Goal: Information Seeking & Learning: Learn about a topic

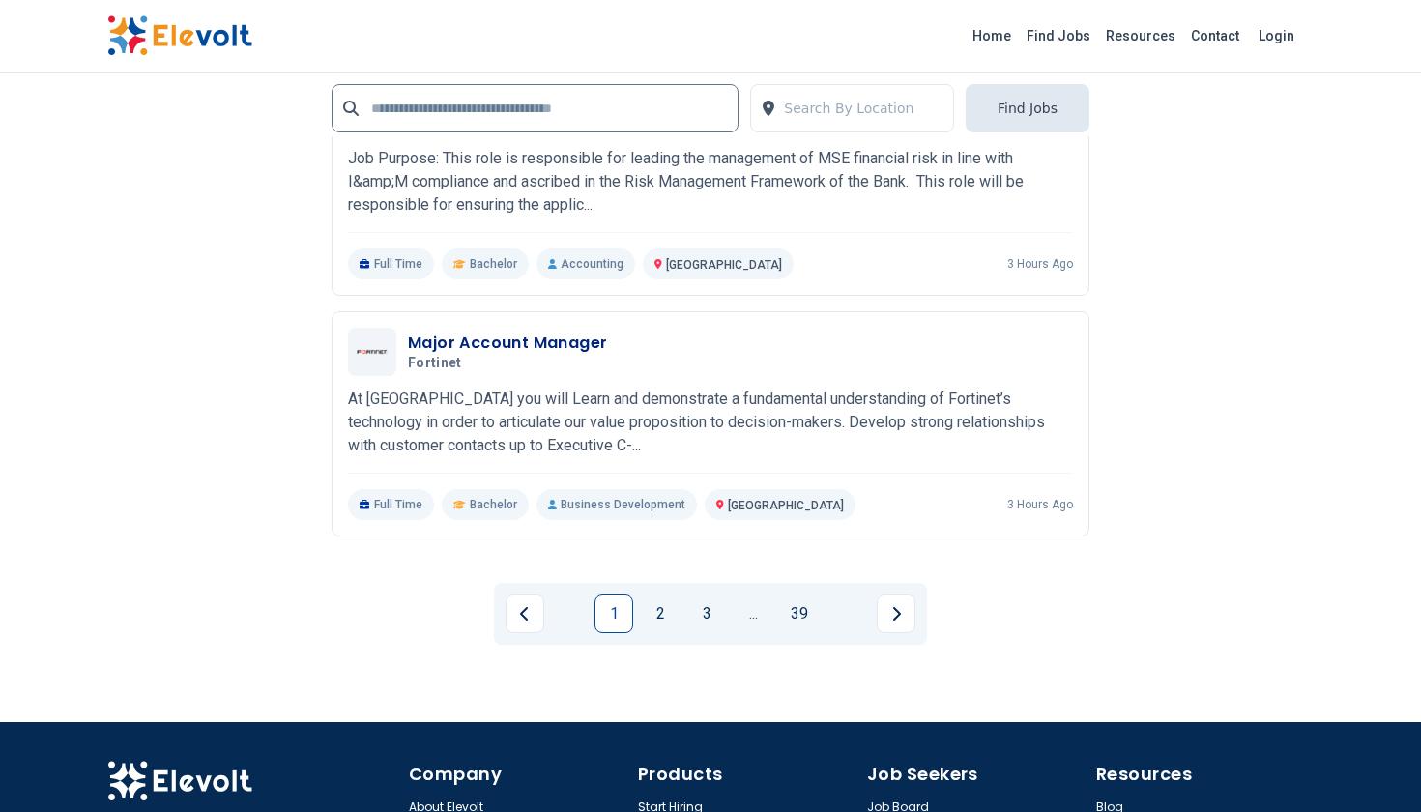
scroll to position [4024, 0]
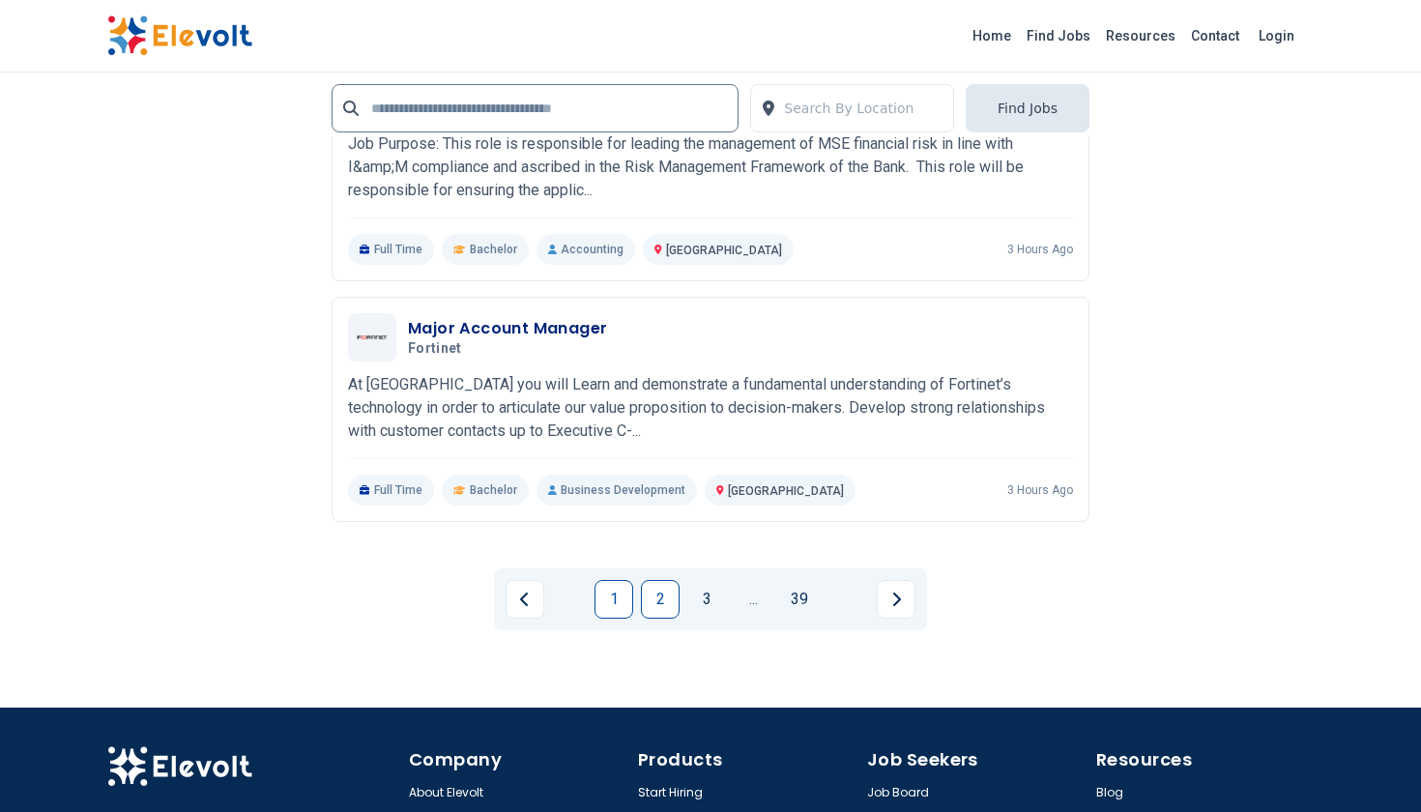
click at [659, 580] on link "2" at bounding box center [660, 599] width 39 height 39
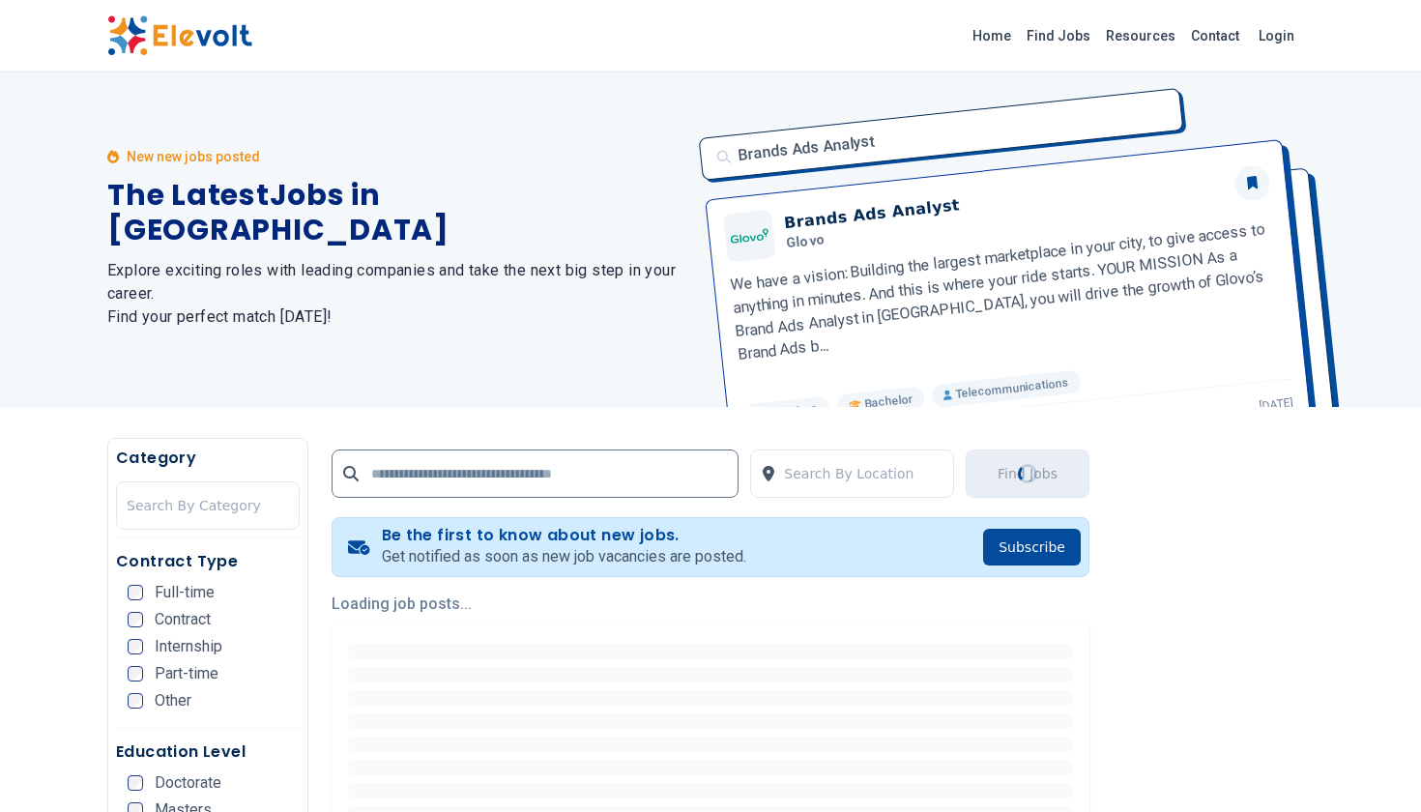
scroll to position [0, 0]
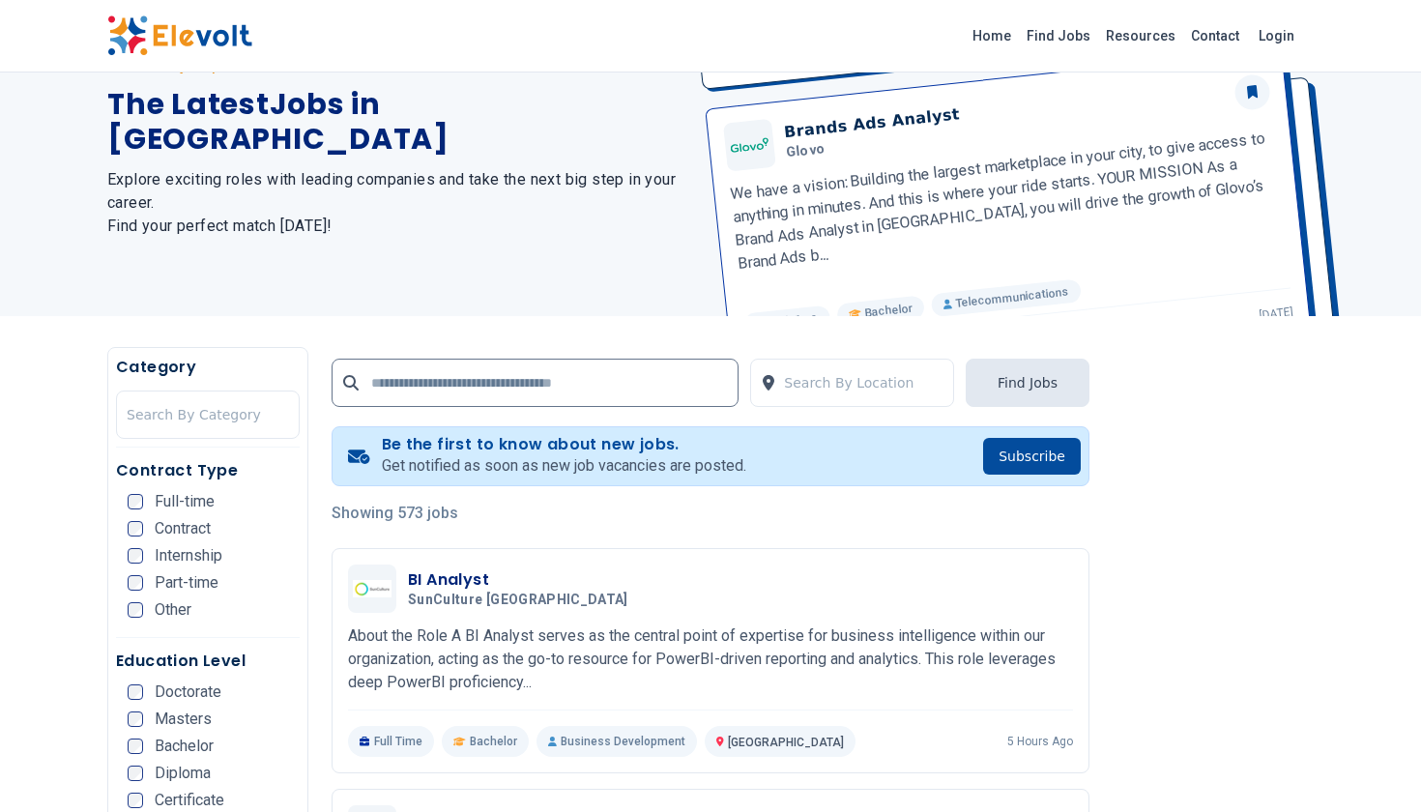
scroll to position [118, 0]
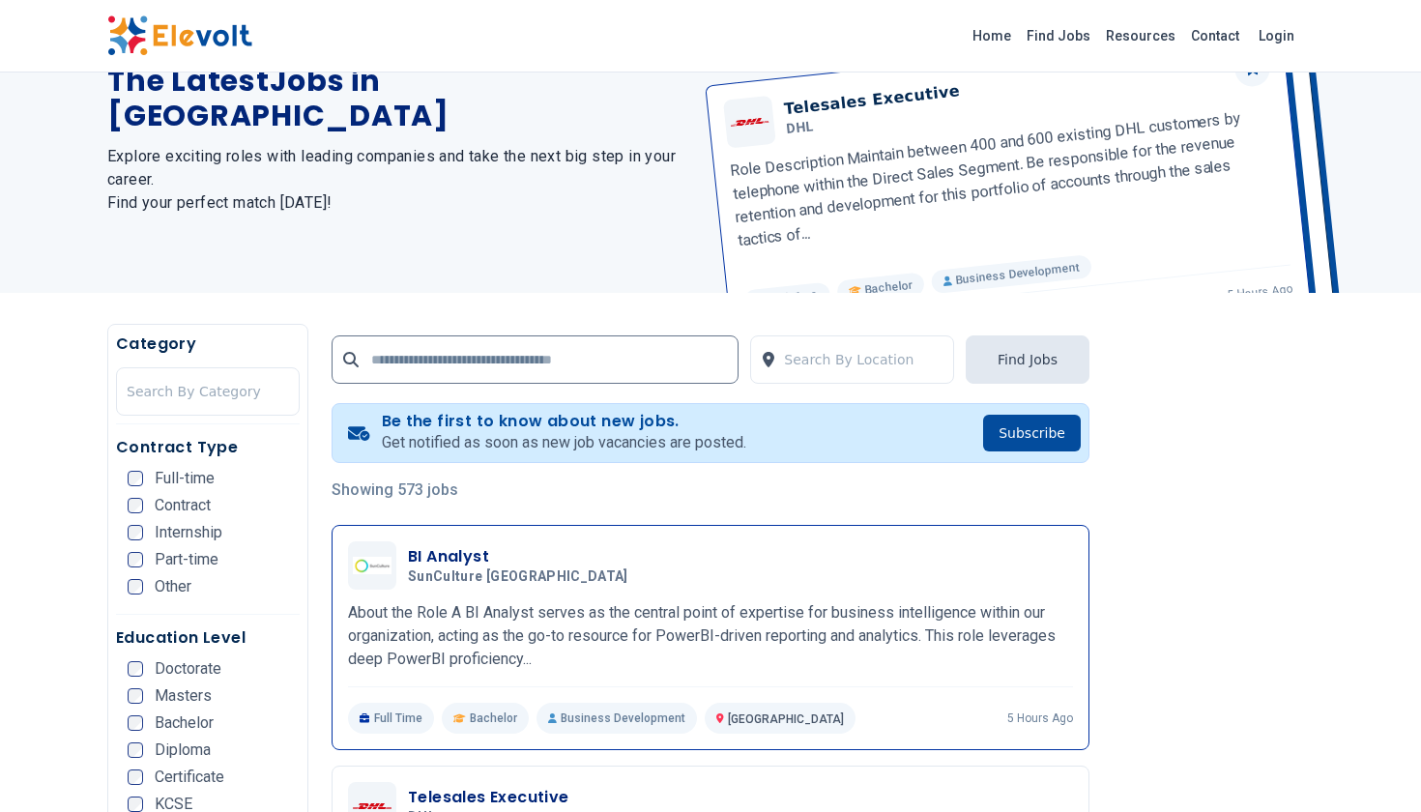
click at [476, 559] on h3 "BI Analyst" at bounding box center [522, 556] width 228 height 23
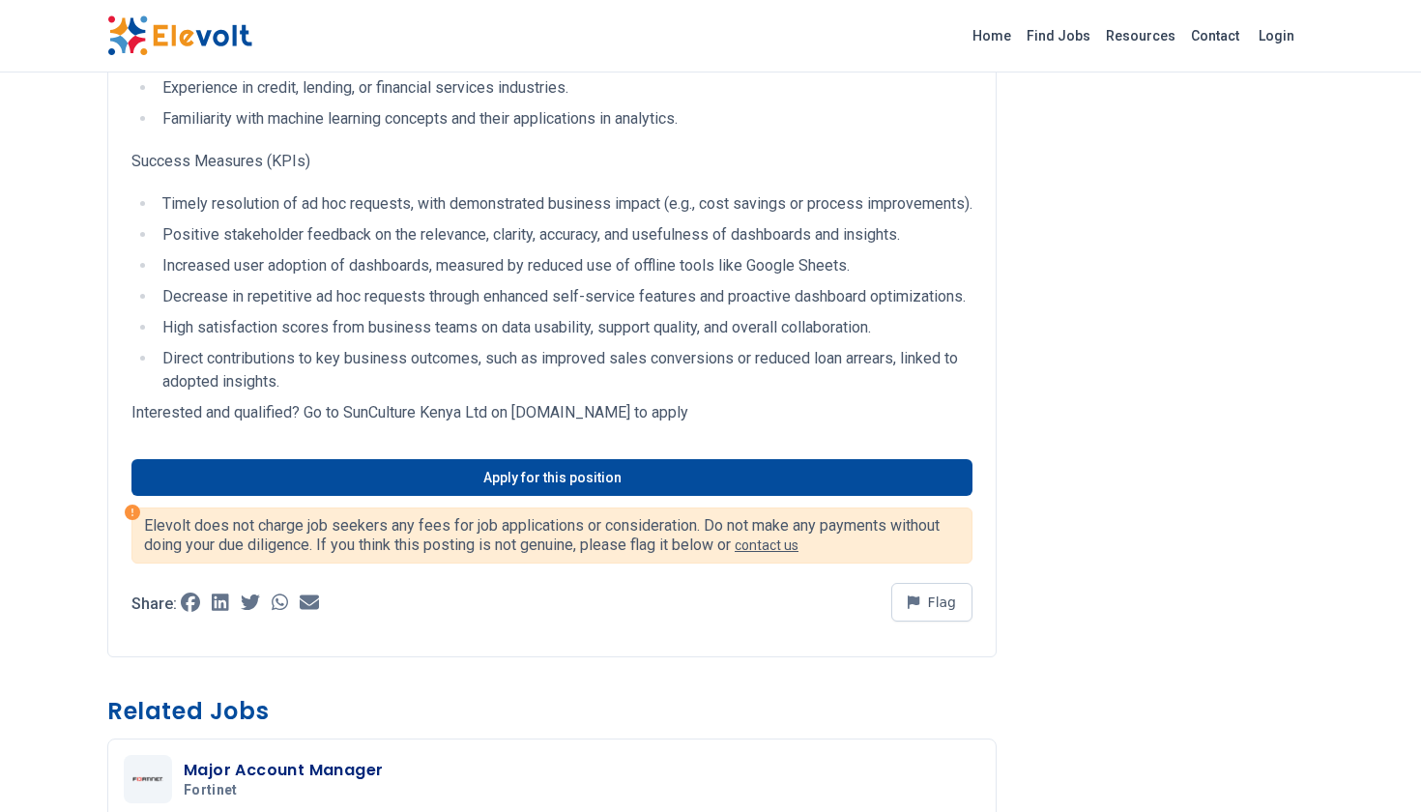
scroll to position [1822, 0]
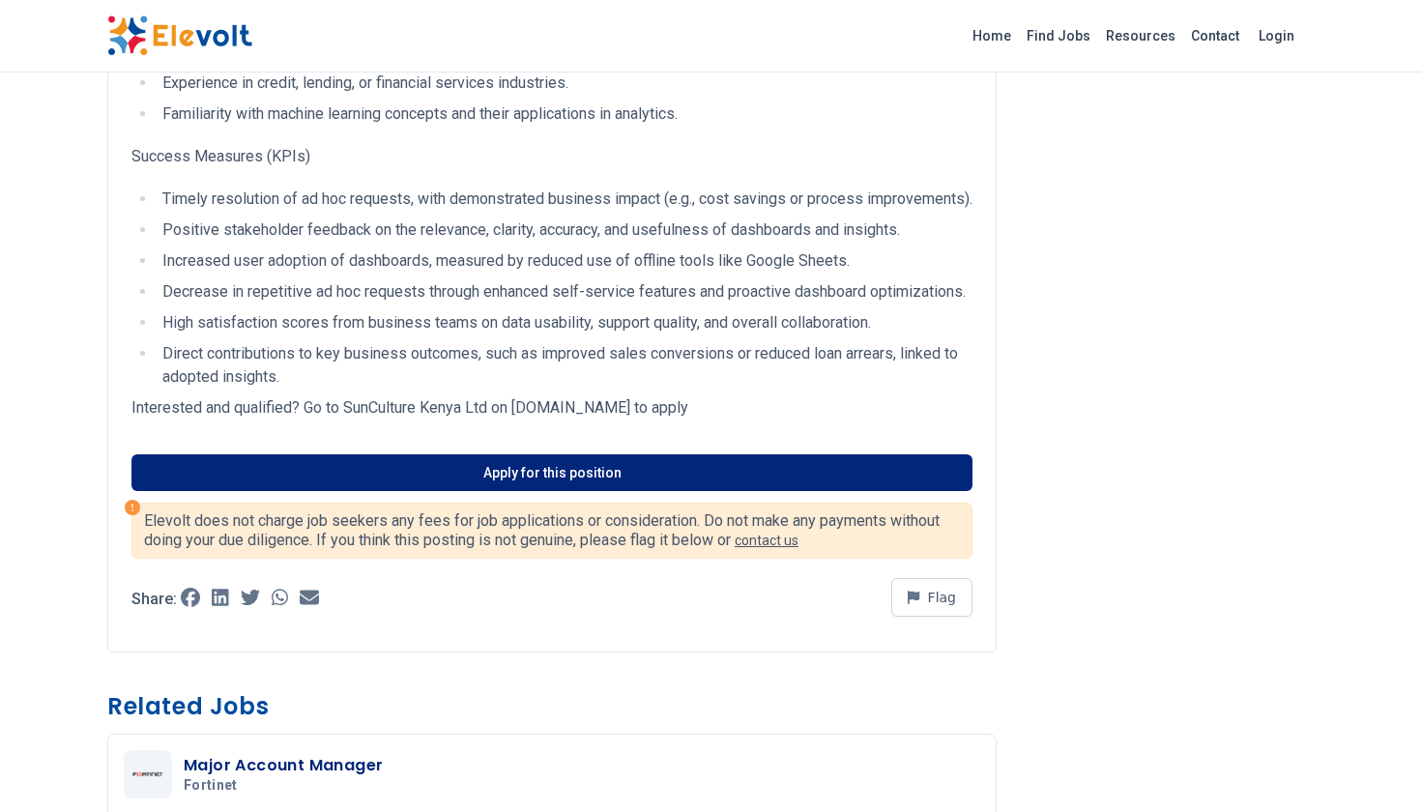
click at [608, 491] on link "Apply for this position" at bounding box center [551, 472] width 841 height 37
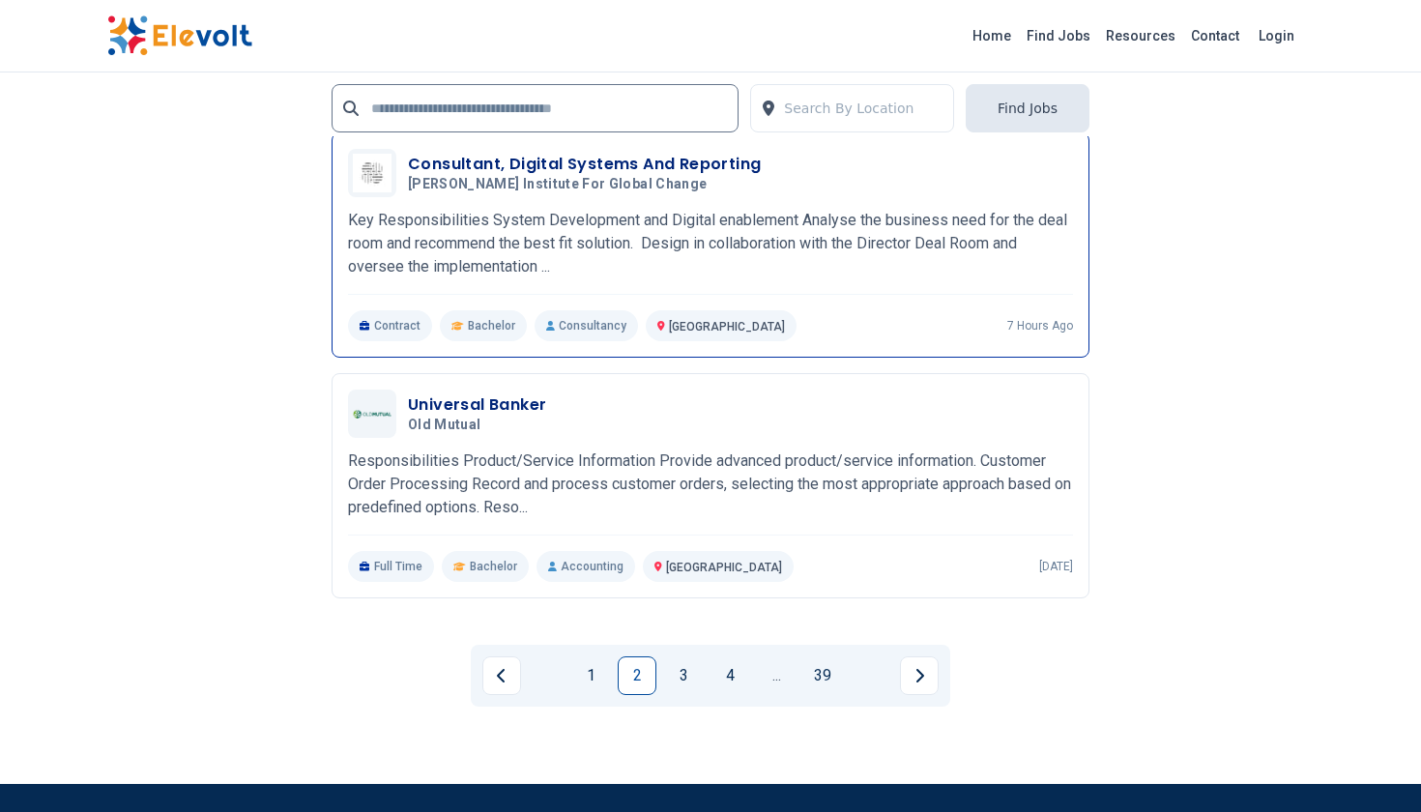
scroll to position [3919, 0]
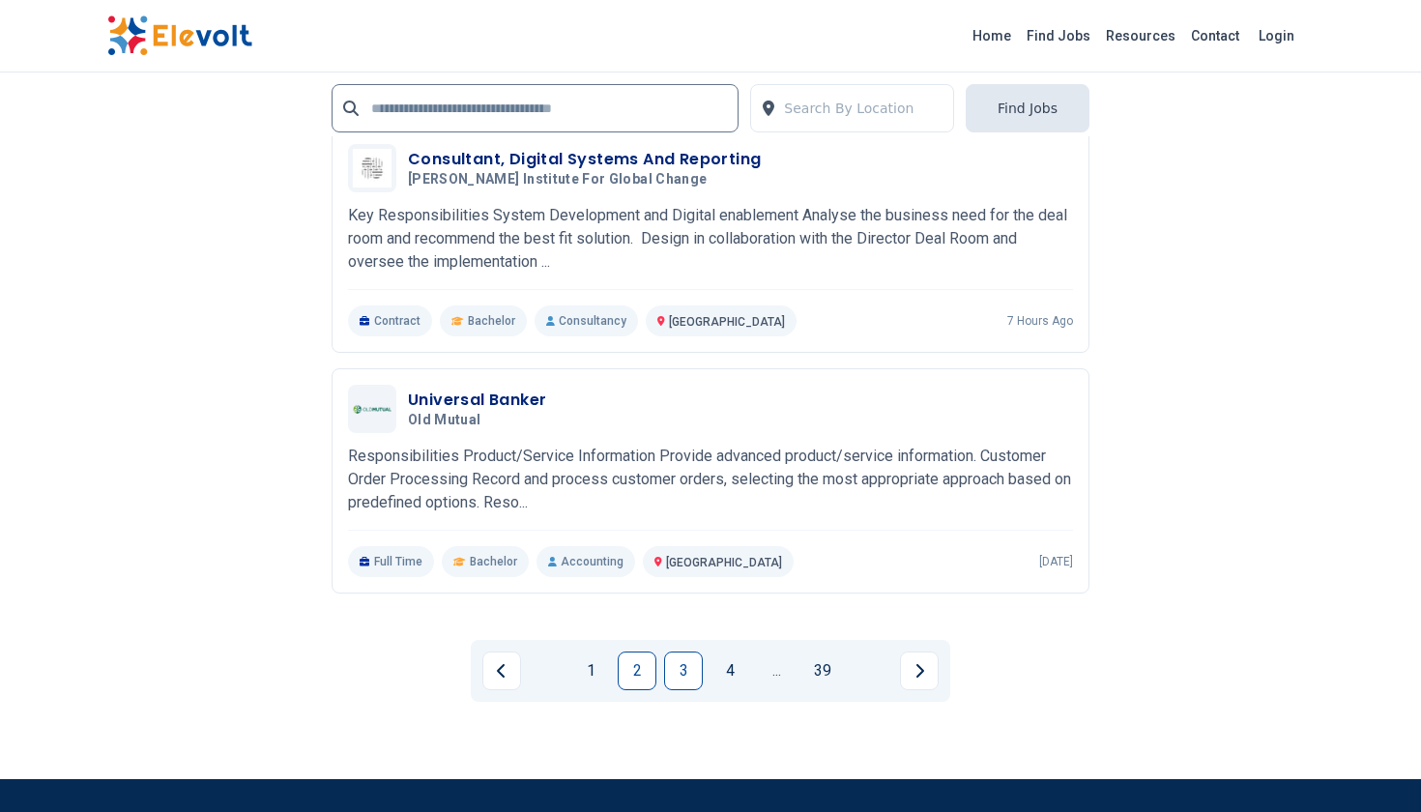
click at [676, 668] on link "3" at bounding box center [683, 670] width 39 height 39
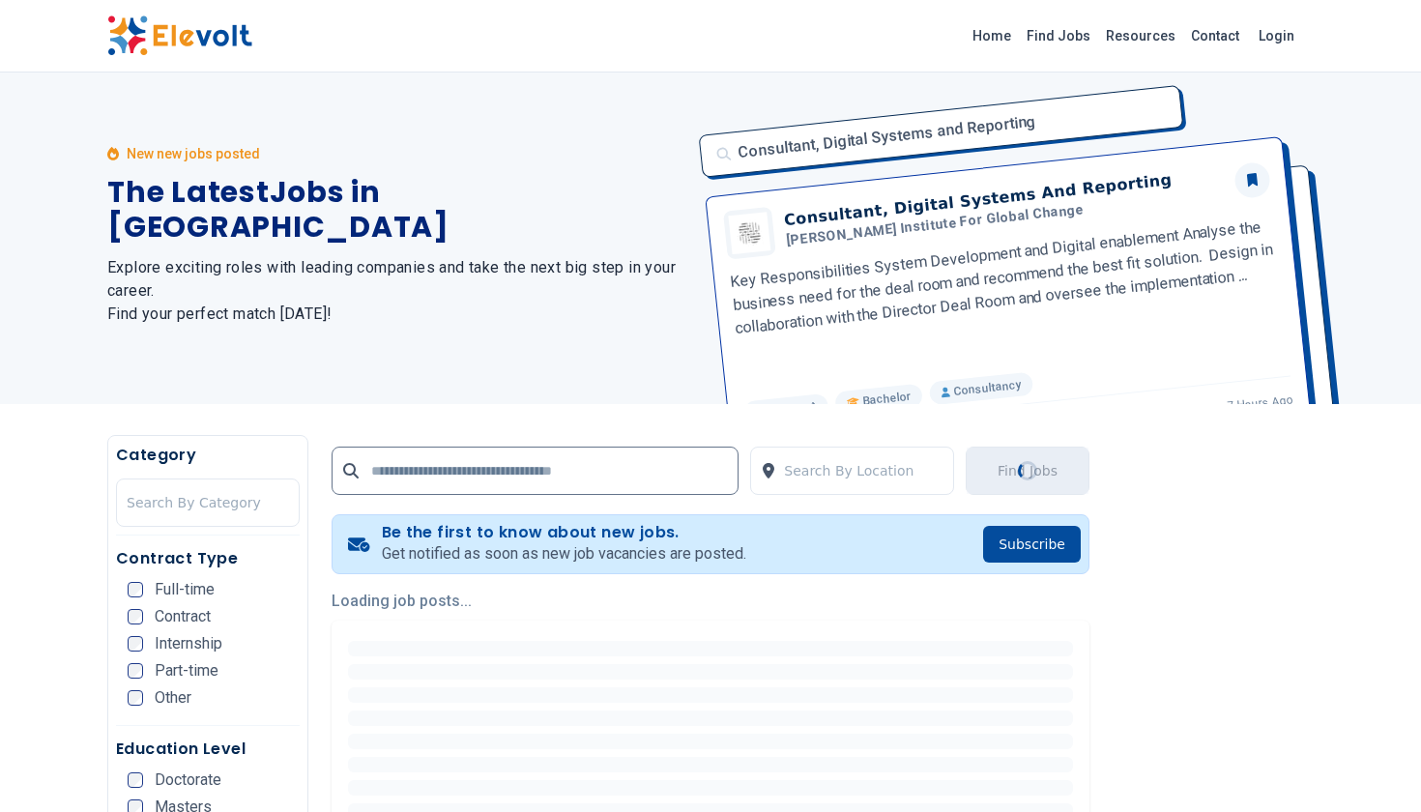
scroll to position [0, 0]
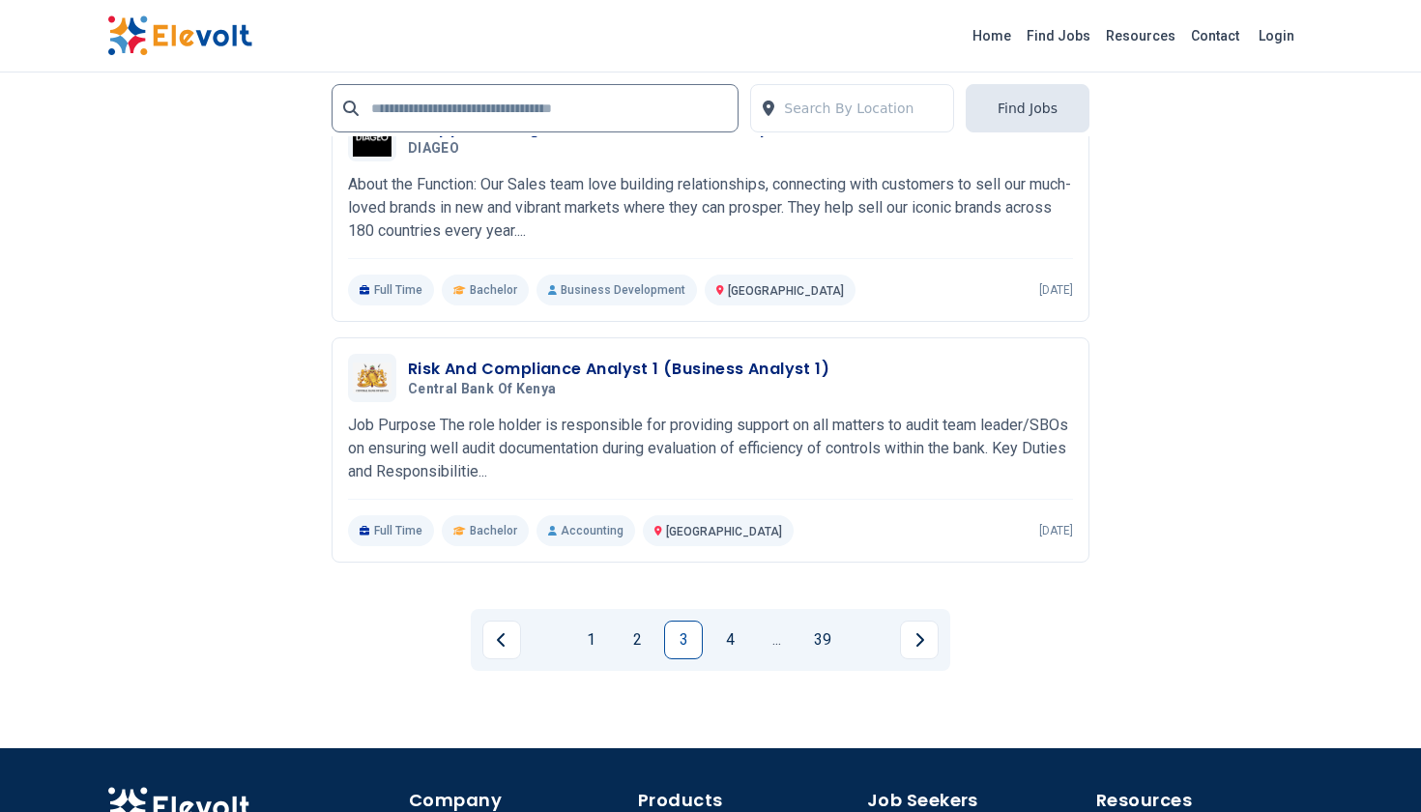
scroll to position [3955, 0]
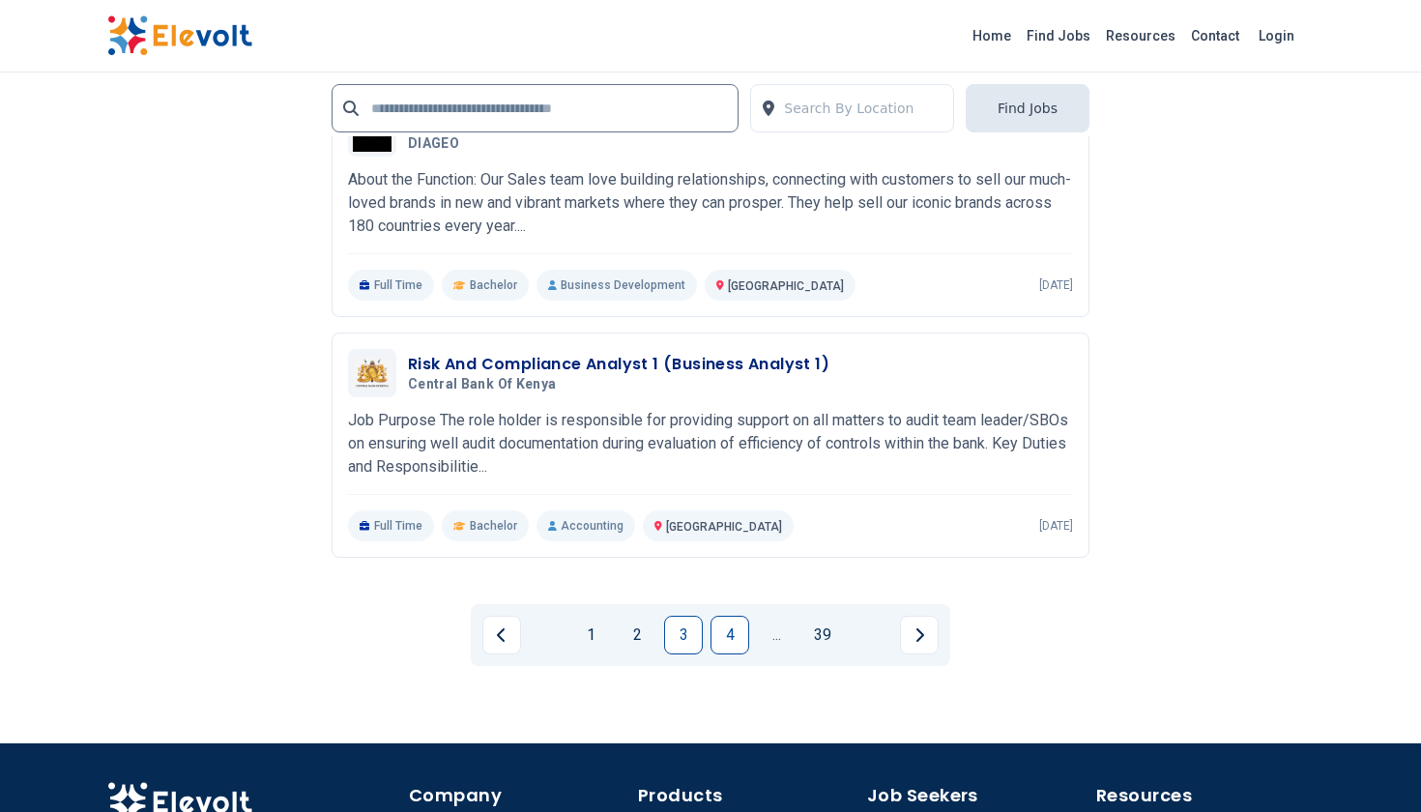
click at [730, 628] on link "4" at bounding box center [729, 635] width 39 height 39
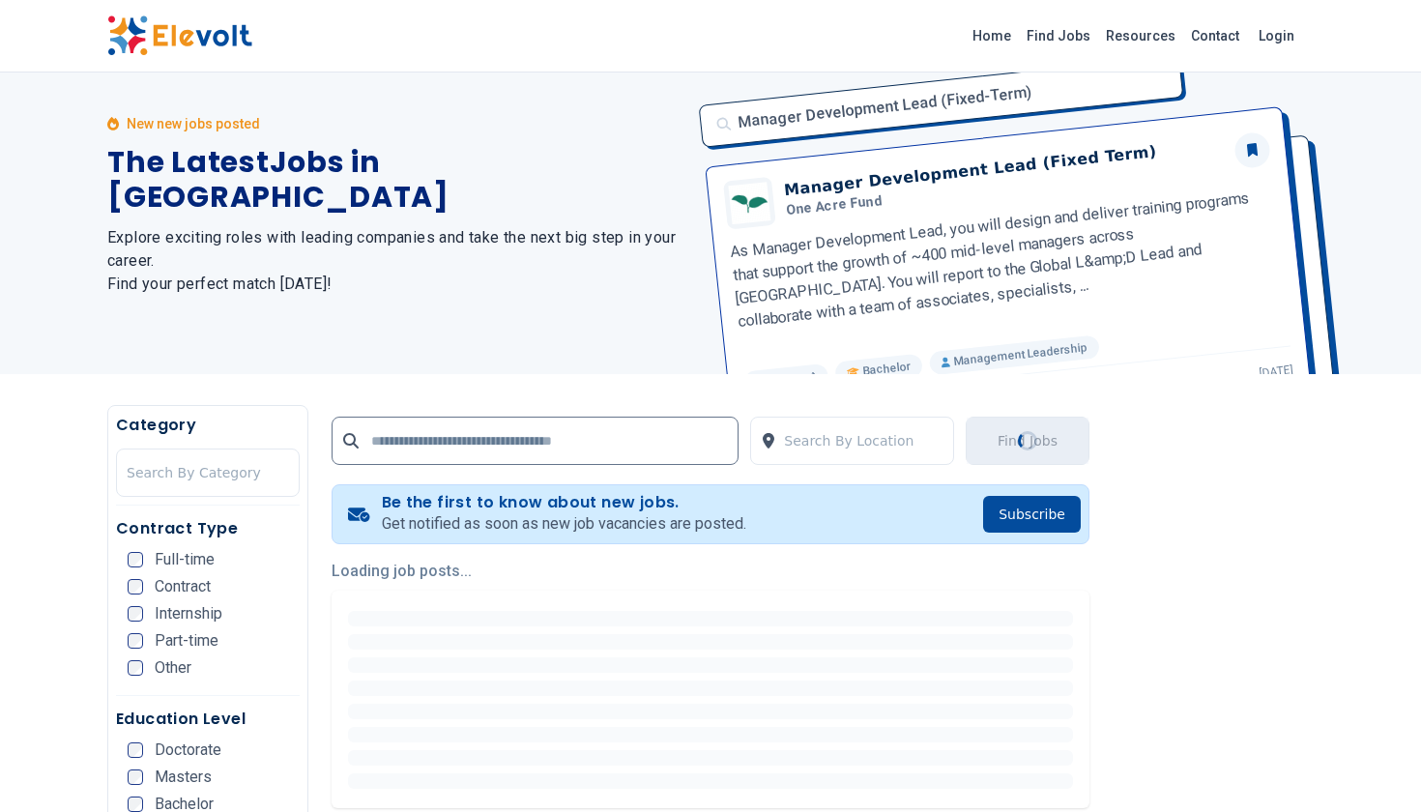
scroll to position [0, 0]
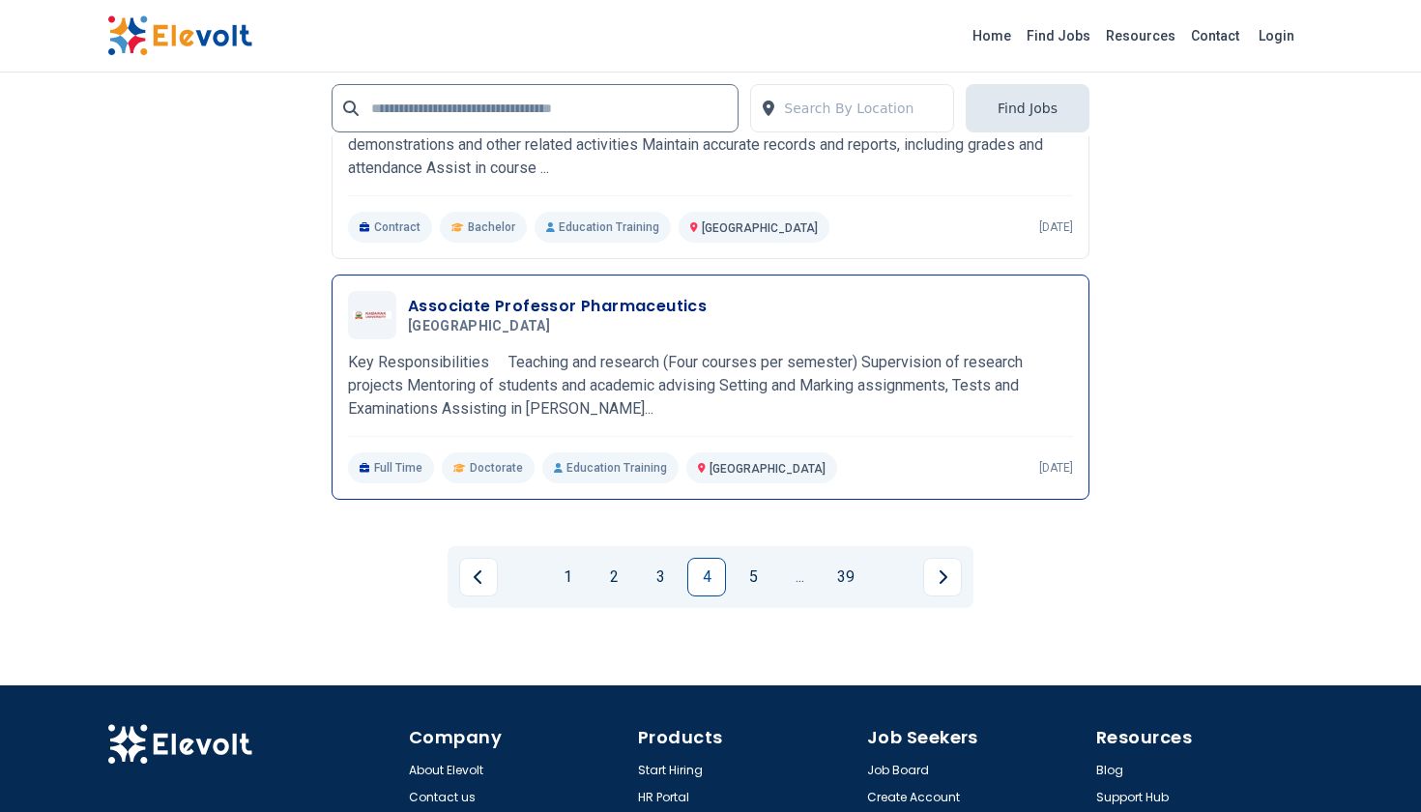
scroll to position [4049, 0]
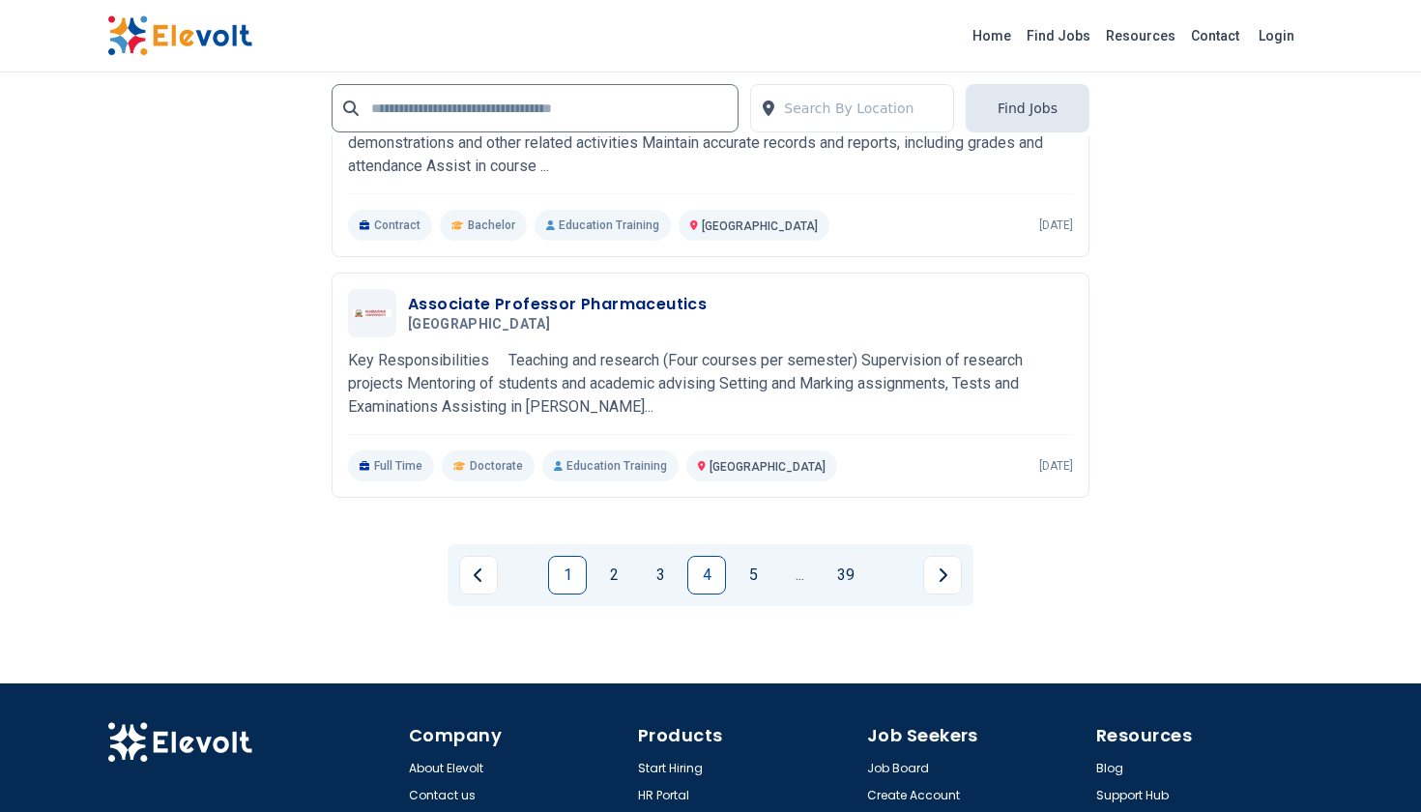
click at [575, 556] on link "1" at bounding box center [567, 575] width 39 height 39
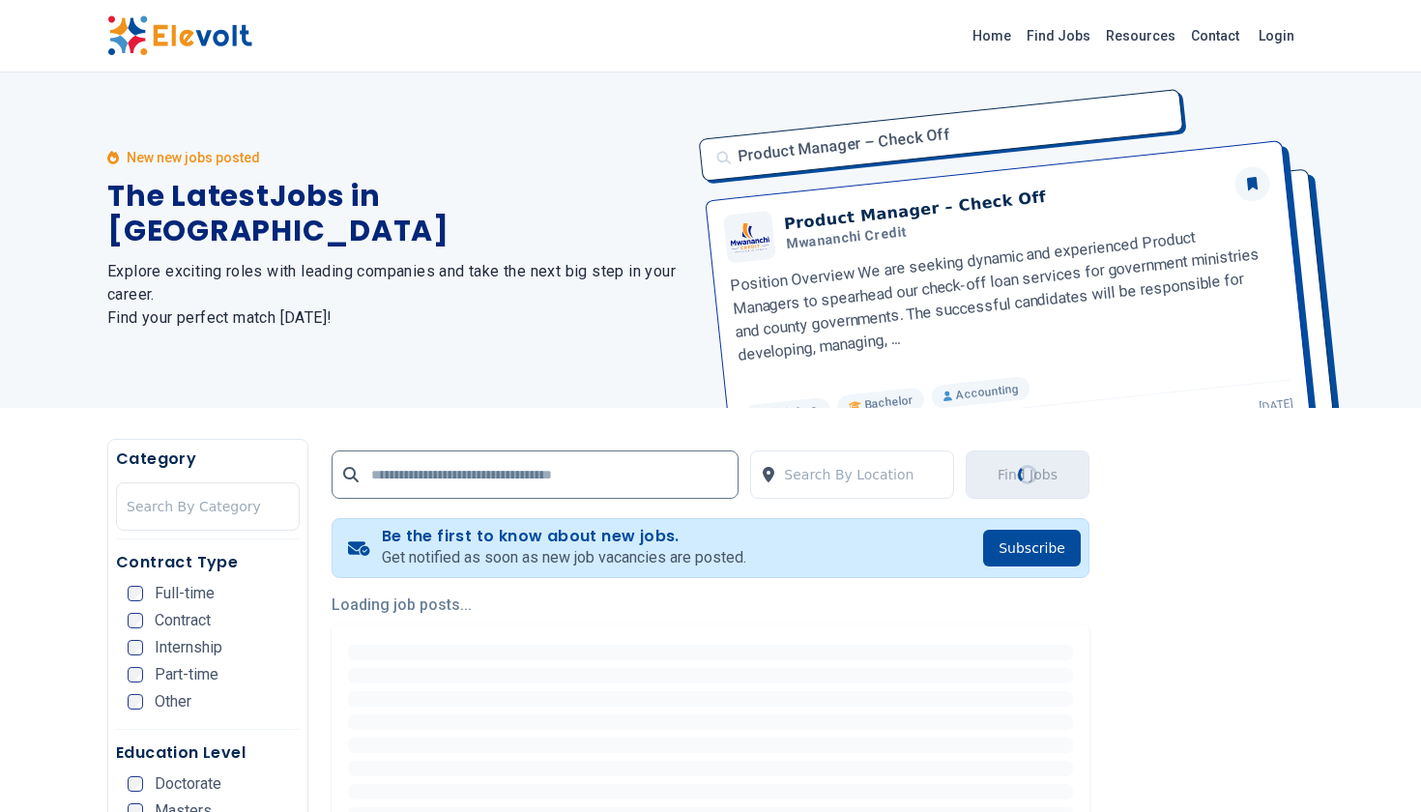
scroll to position [0, 0]
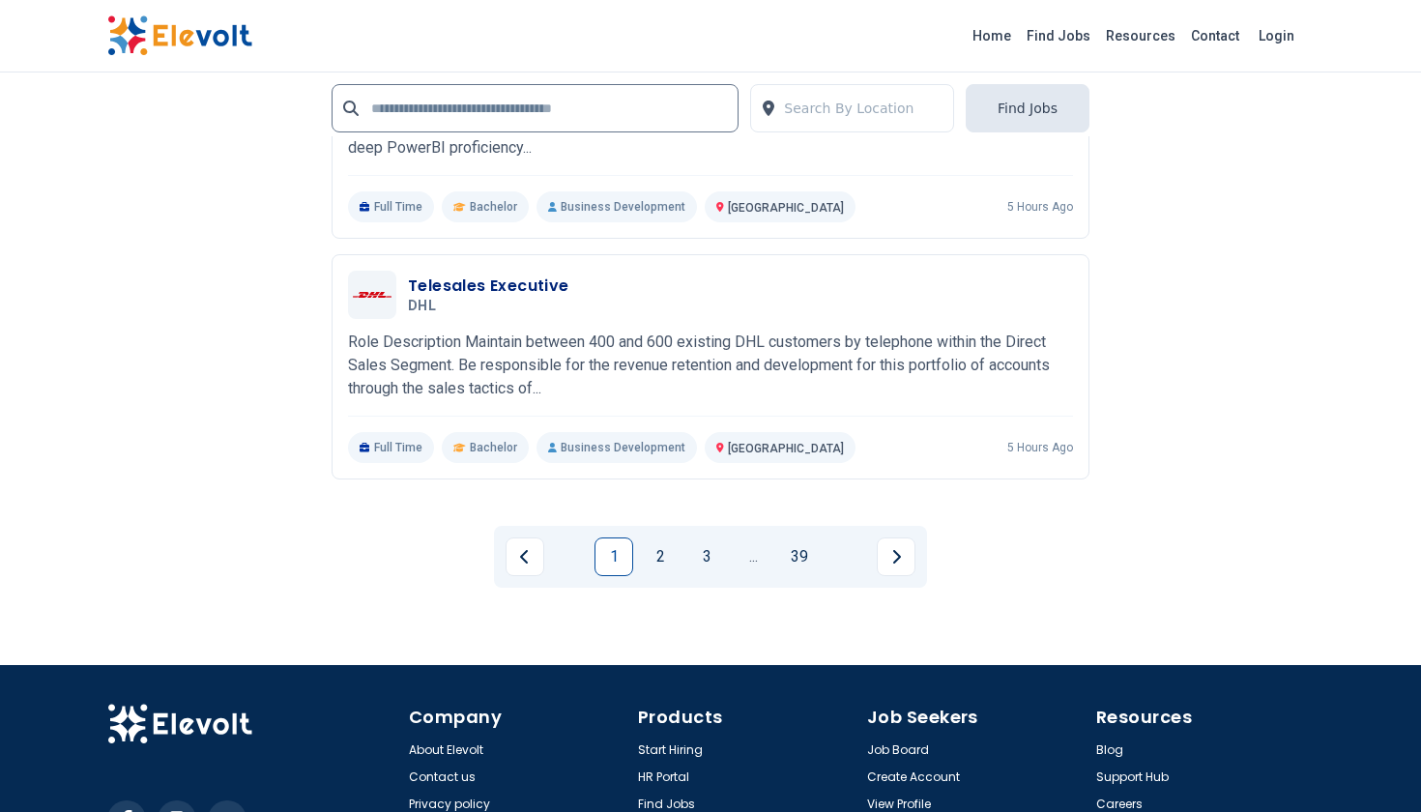
scroll to position [4035, 0]
